Goal: Information Seeking & Learning: Learn about a topic

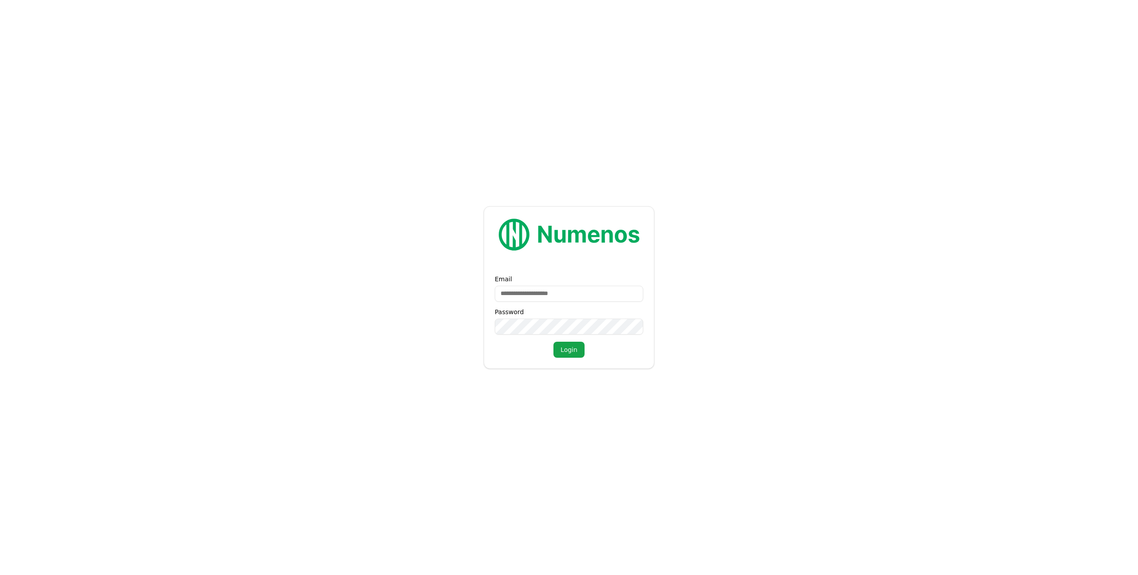
type input "**********"
click at [553, 342] on button "Login" at bounding box center [568, 350] width 31 height 16
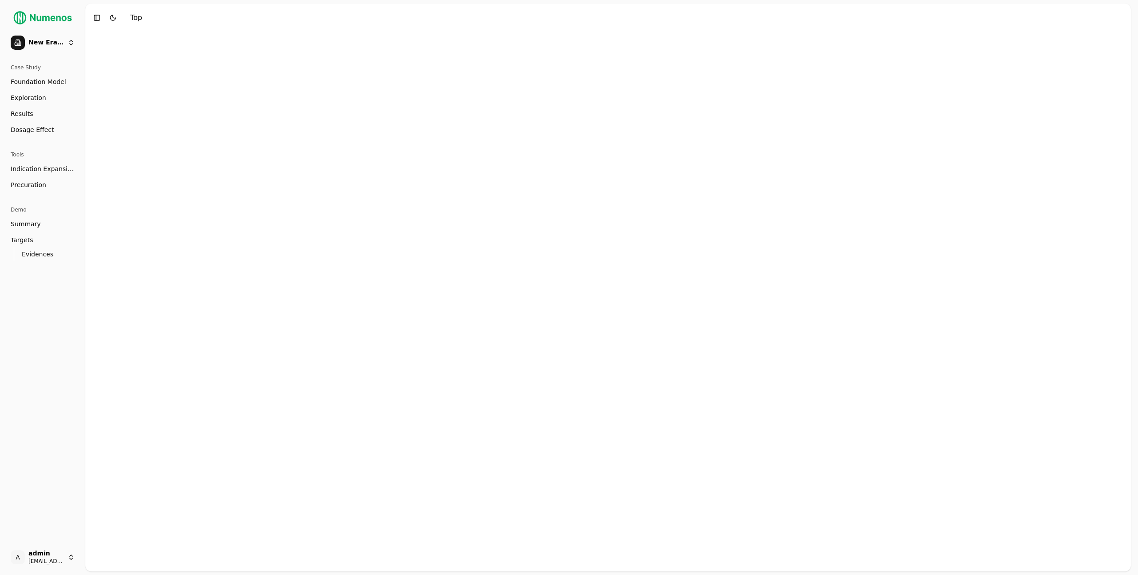
click at [38, 126] on span "Dosage Effect" at bounding box center [32, 129] width 43 height 9
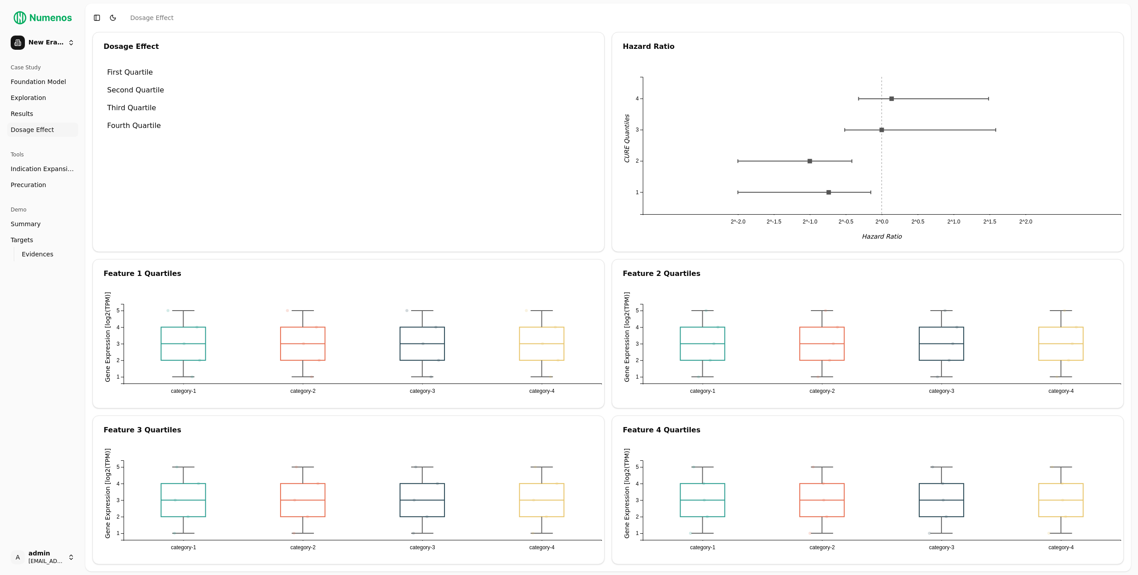
click at [215, 200] on div "Dosage Effect First Quartile Second Quartile Third Quartile Fourth Quartile" at bounding box center [348, 142] width 512 height 220
click at [188, 94] on li "Second Quartile" at bounding box center [348, 90] width 504 height 18
click at [191, 109] on li "Third Quartile" at bounding box center [348, 108] width 504 height 18
click at [194, 132] on li "Fourth Quartile" at bounding box center [348, 125] width 504 height 18
